Goal: Check status: Check status

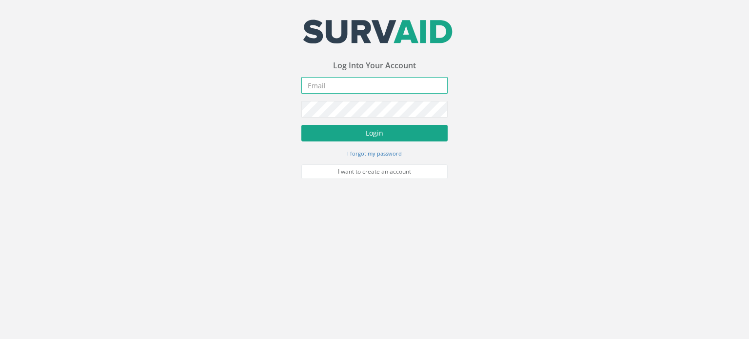
type input "[PERSON_NAME][EMAIL_ADDRESS][DOMAIN_NAME]"
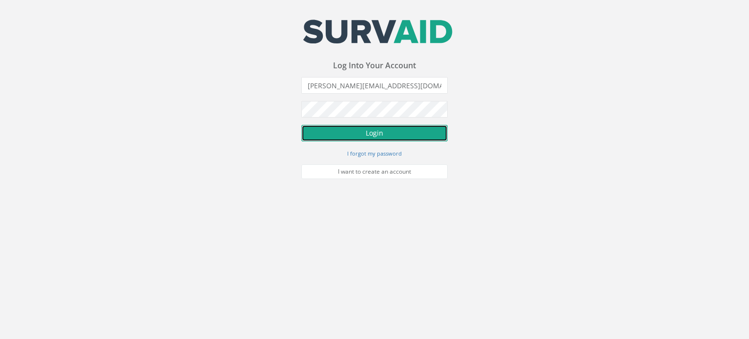
click at [361, 133] on button "Login" at bounding box center [374, 133] width 146 height 17
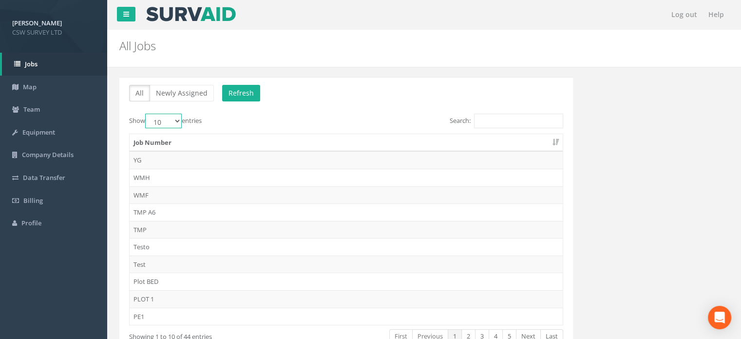
click at [168, 124] on select "10 25 50 100" at bounding box center [163, 121] width 37 height 15
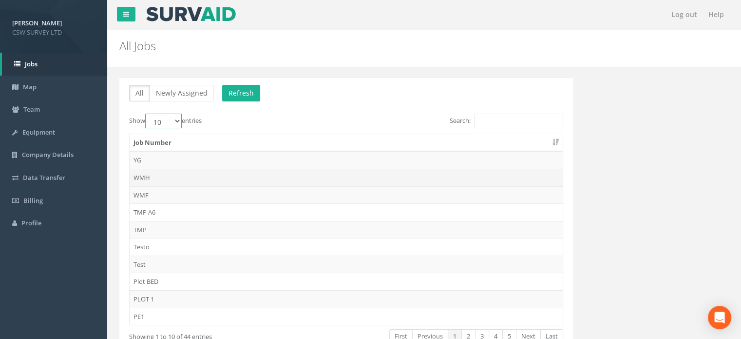
select select "50"
click at [147, 114] on select "10 25 50 100" at bounding box center [163, 121] width 37 height 15
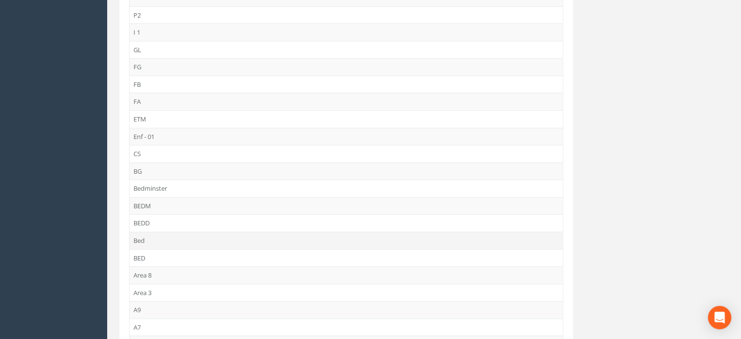
scroll to position [390, 0]
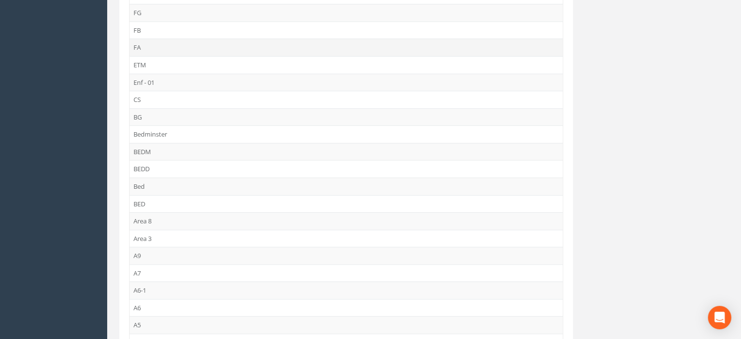
click at [146, 46] on td "FA" at bounding box center [346, 48] width 433 height 18
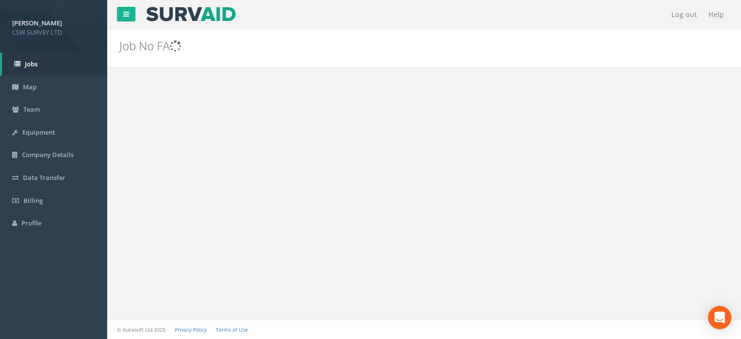
scroll to position [0, 0]
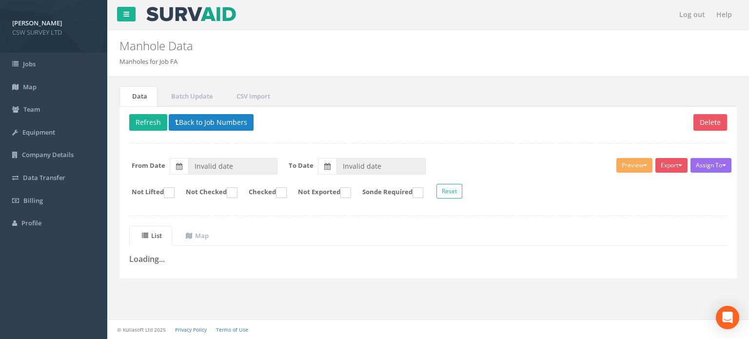
type input "[DATE]"
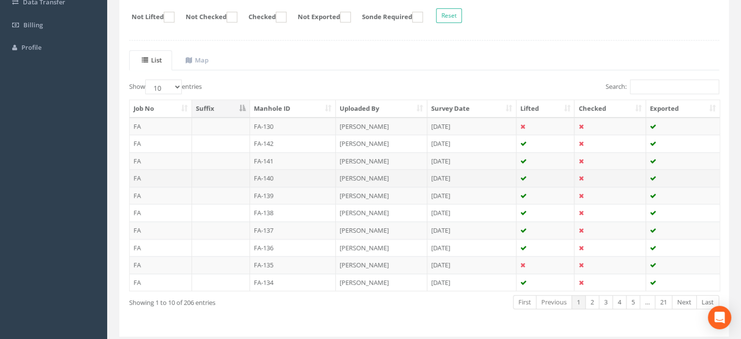
scroll to position [202, 0]
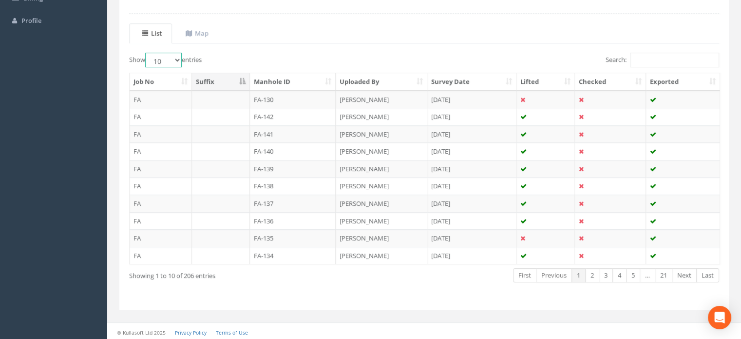
click at [170, 60] on select "10 25 50 100" at bounding box center [163, 60] width 37 height 15
select select "100"
click at [147, 53] on select "10 25 50 100" at bounding box center [163, 60] width 37 height 15
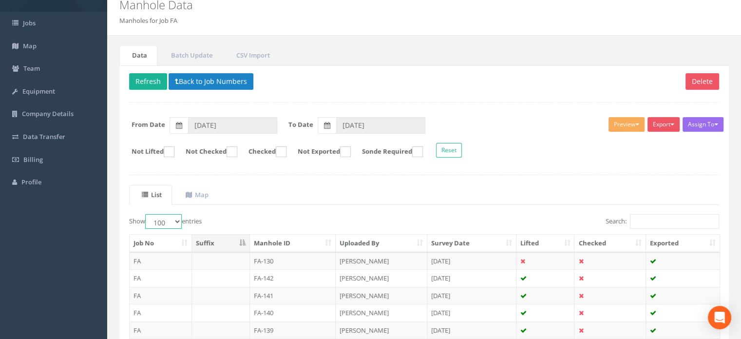
scroll to position [0, 0]
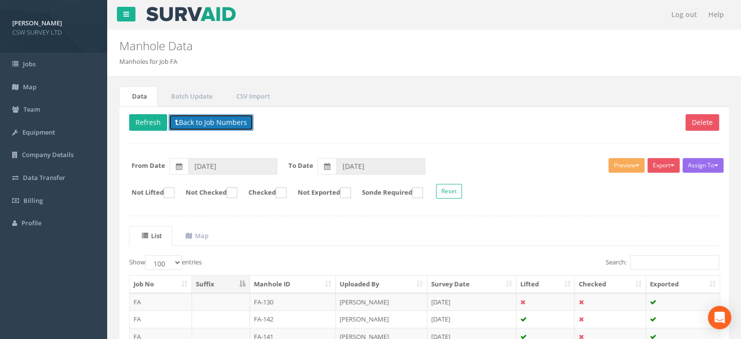
click at [190, 118] on button "Back to Job Numbers" at bounding box center [211, 122] width 85 height 17
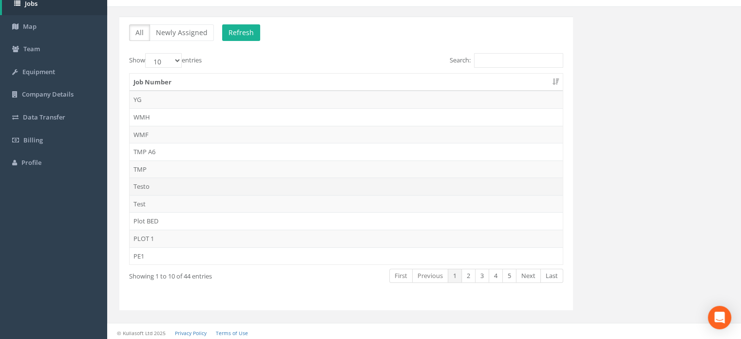
scroll to position [61, 0]
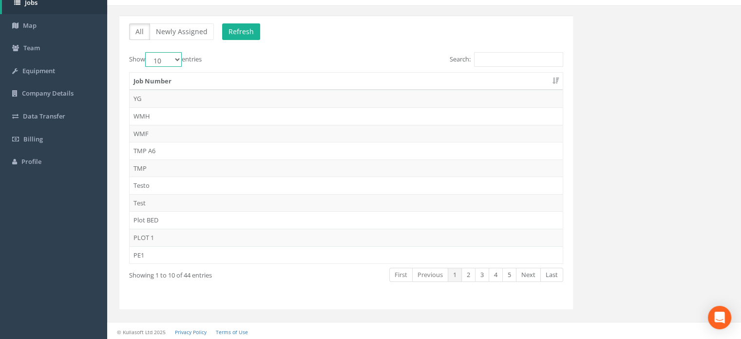
click at [159, 58] on select "10 25 50 100" at bounding box center [163, 59] width 37 height 15
select select "100"
click at [147, 52] on select "10 25 50 100" at bounding box center [163, 59] width 37 height 15
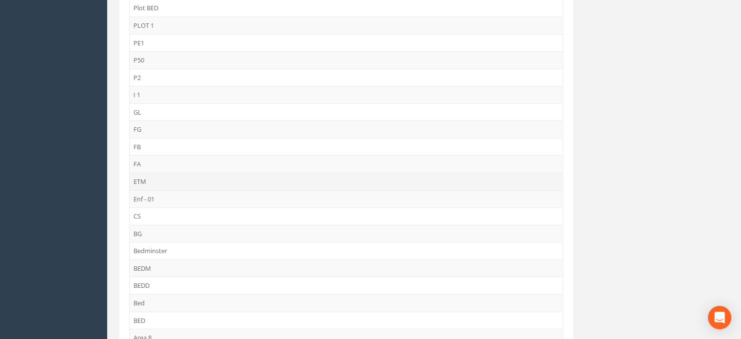
scroll to position [256, 0]
click at [141, 158] on td "FB" at bounding box center [346, 164] width 433 height 18
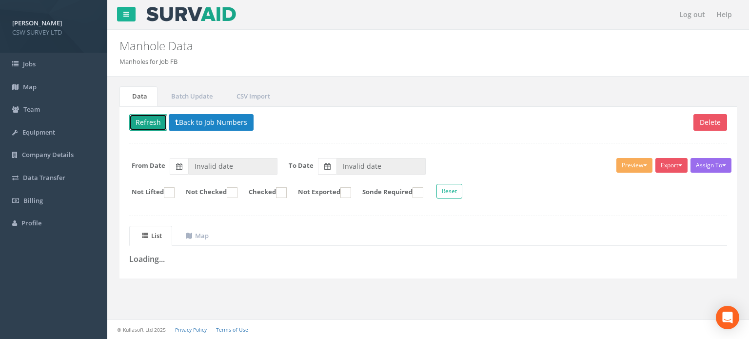
click at [147, 118] on button "Refresh" at bounding box center [148, 122] width 38 height 17
click at [213, 124] on button "Back to Job Numbers" at bounding box center [218, 122] width 85 height 17
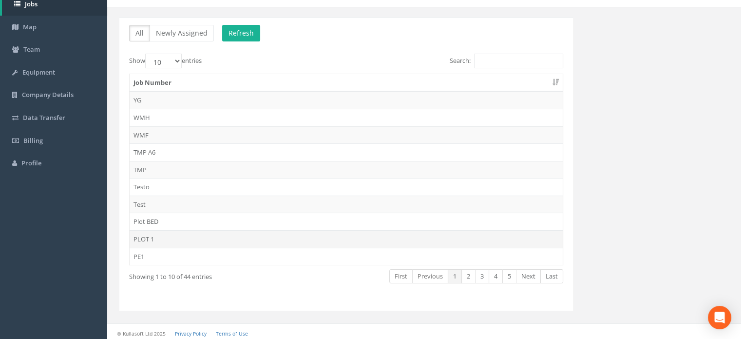
scroll to position [61, 0]
click at [166, 58] on select "10 25 50 100" at bounding box center [163, 59] width 37 height 15
select select "100"
click at [147, 52] on select "10 25 50 100" at bounding box center [163, 59] width 37 height 15
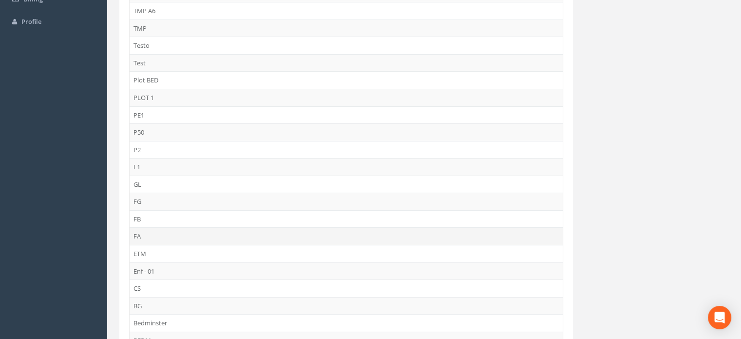
scroll to position [208, 0]
click at [157, 229] on td "FA" at bounding box center [346, 230] width 433 height 18
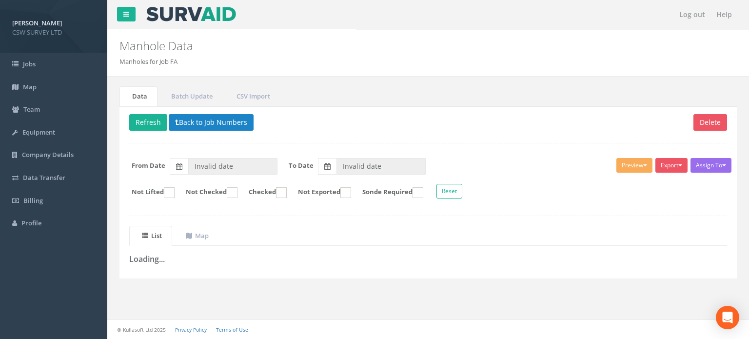
type input "[DATE]"
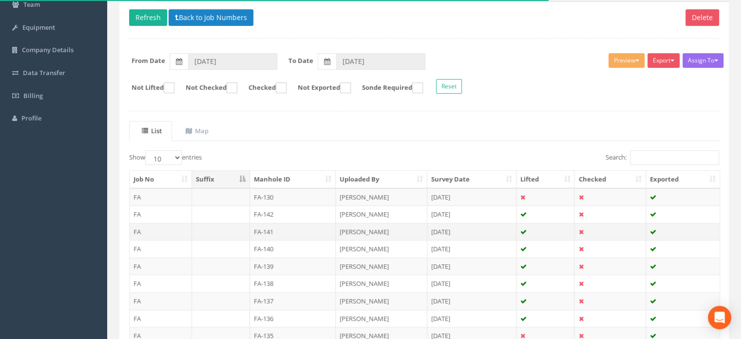
scroll to position [202, 0]
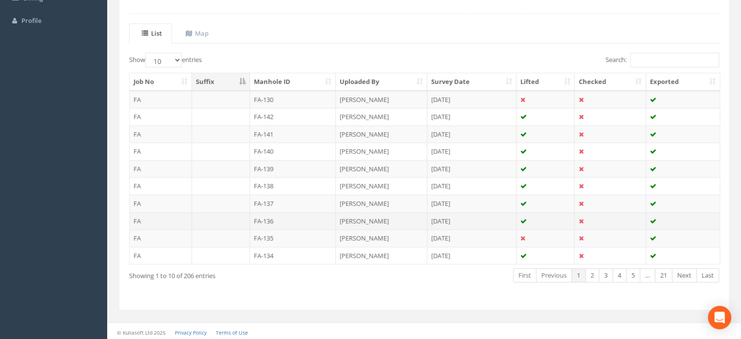
click at [269, 217] on td "FA-136" at bounding box center [293, 221] width 86 height 18
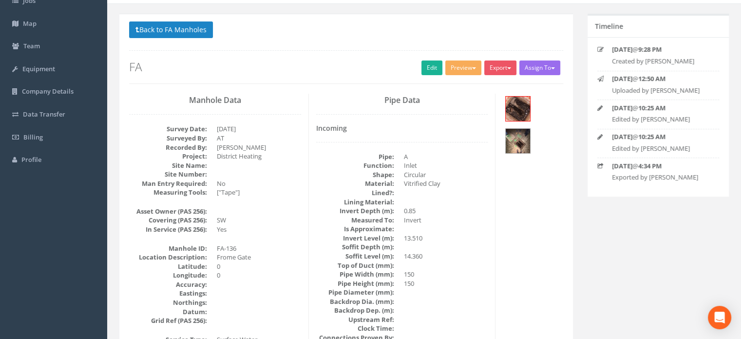
scroll to position [0, 0]
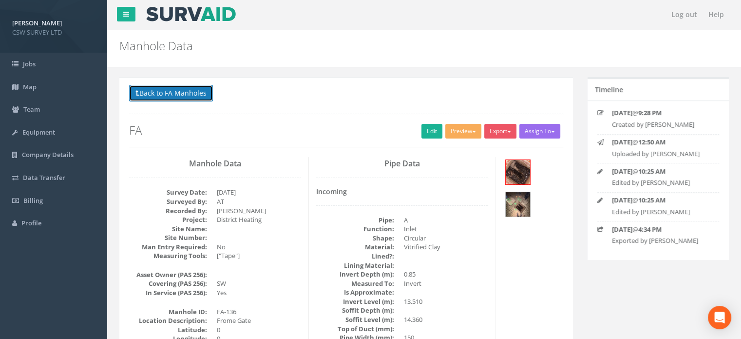
click at [179, 93] on button "Back to FA Manholes" at bounding box center [171, 93] width 84 height 17
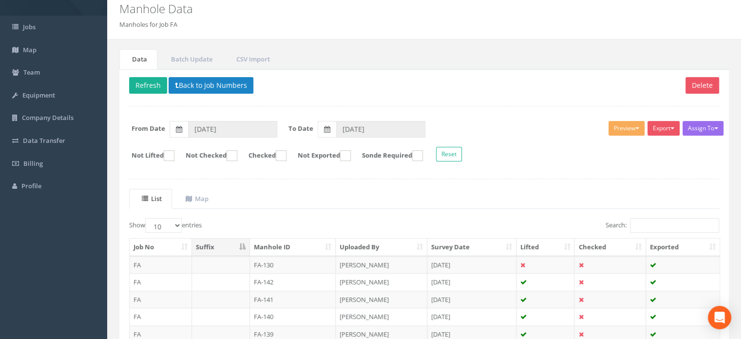
scroll to position [146, 0]
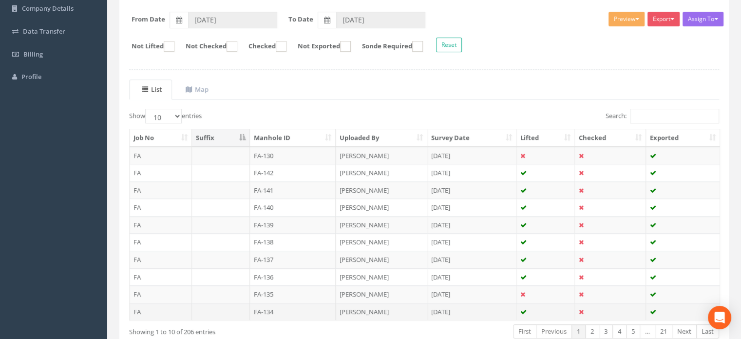
click at [263, 304] on td "FA-134" at bounding box center [293, 312] width 86 height 18
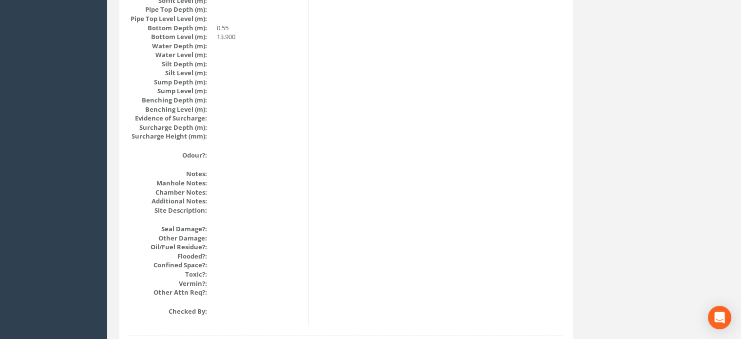
scroll to position [975, 0]
